Goal: Task Accomplishment & Management: Complete application form

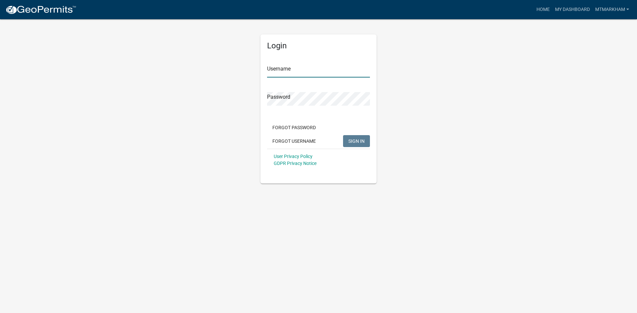
type input "mtmarkham"
click at [349, 144] on button "SIGN IN" at bounding box center [356, 141] width 27 height 12
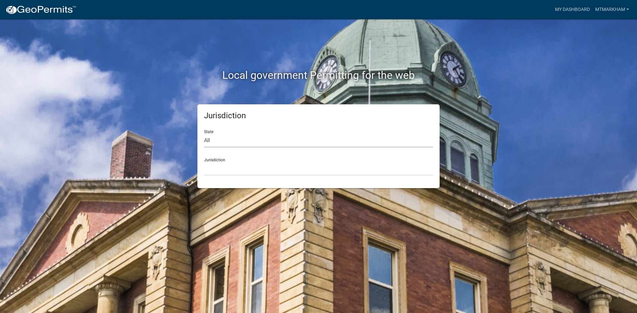
click at [224, 137] on select "All [US_STATE] [US_STATE] [US_STATE] [US_STATE] [US_STATE] [US_STATE] [US_STATE…" at bounding box center [318, 141] width 229 height 14
select select "[US_STATE]"
click at [204, 134] on select "All [US_STATE] [US_STATE] [US_STATE] [US_STATE] [US_STATE] [US_STATE] [US_STATE…" at bounding box center [318, 141] width 229 height 14
click at [218, 173] on select "[GEOGRAPHIC_DATA], [US_STATE][PERSON_NAME][GEOGRAPHIC_DATA], [US_STATE][PERSON_…" at bounding box center [318, 169] width 229 height 14
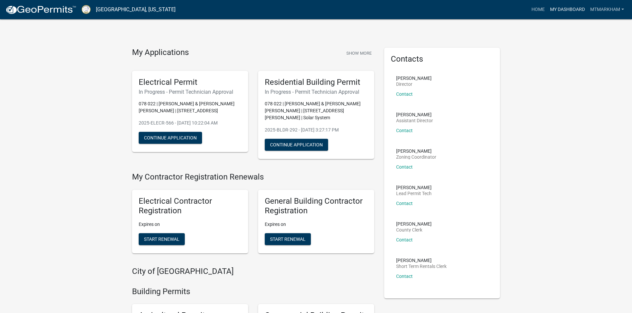
click at [555, 10] on link "My Dashboard" at bounding box center [567, 9] width 40 height 13
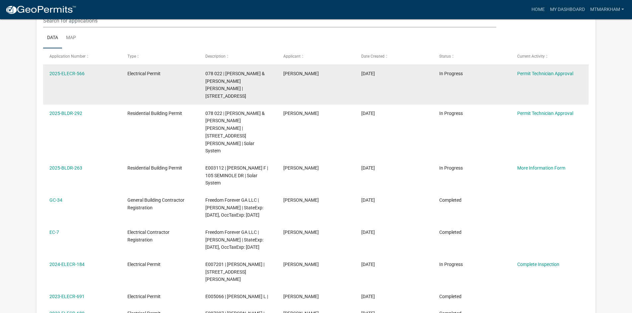
scroll to position [88, 0]
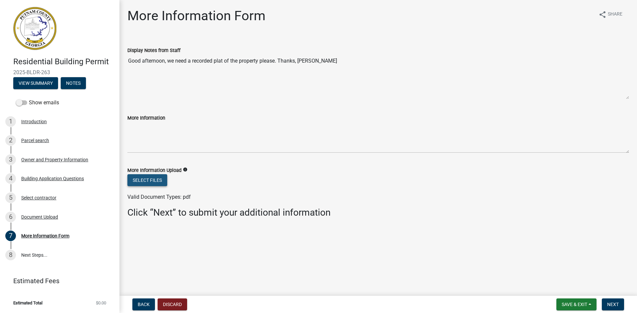
click at [141, 181] on button "Select files" at bounding box center [147, 180] width 40 height 12
click at [141, 176] on button "Select files" at bounding box center [147, 180] width 40 height 12
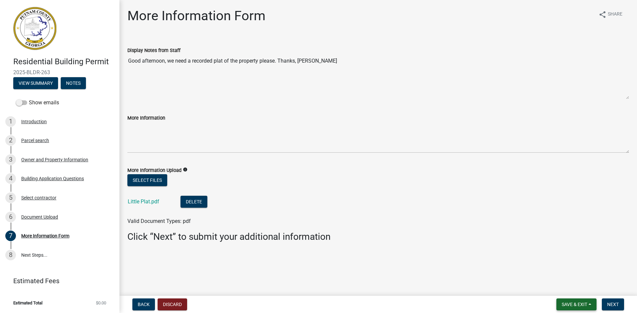
click at [567, 303] on span "Save & Exit" at bounding box center [574, 304] width 26 height 5
click at [561, 289] on button "Save & Exit" at bounding box center [569, 288] width 53 height 16
